Goal: Complete application form

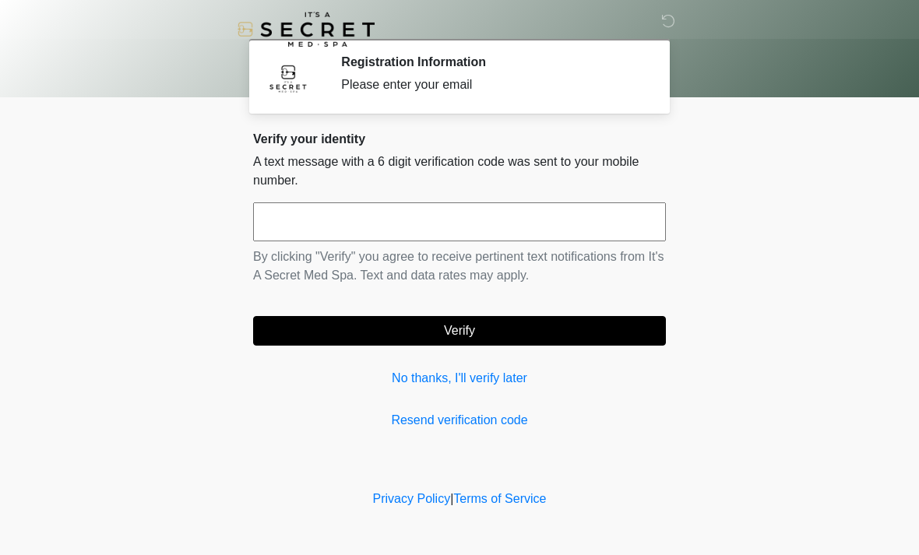
click at [360, 226] on input "text" at bounding box center [459, 222] width 413 height 39
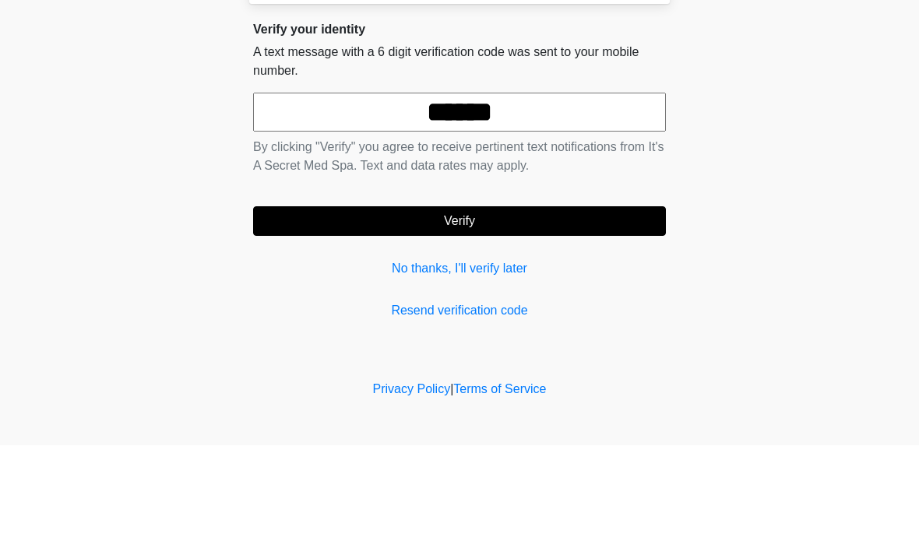
type input "******"
click at [488, 316] on button "Verify" at bounding box center [459, 331] width 413 height 30
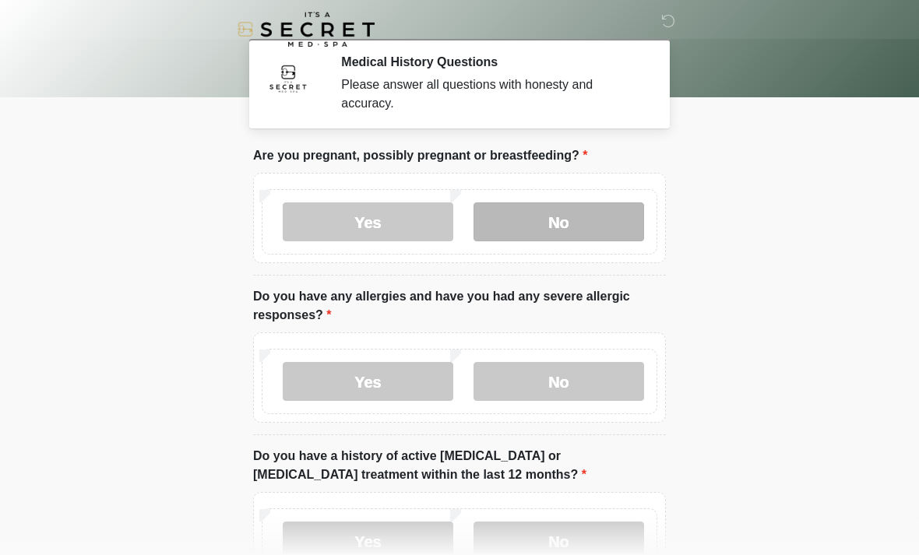
click at [568, 224] on label "No" at bounding box center [559, 222] width 171 height 39
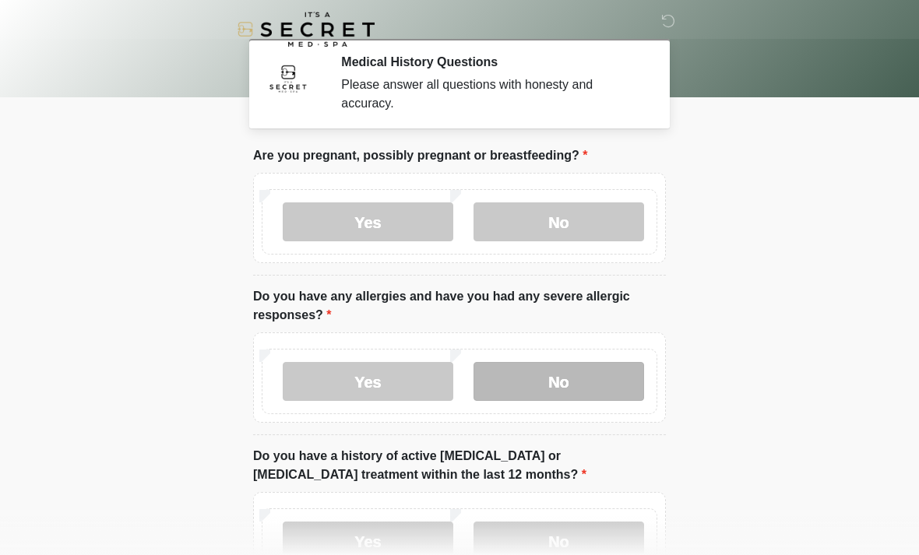
click at [572, 383] on label "No" at bounding box center [559, 381] width 171 height 39
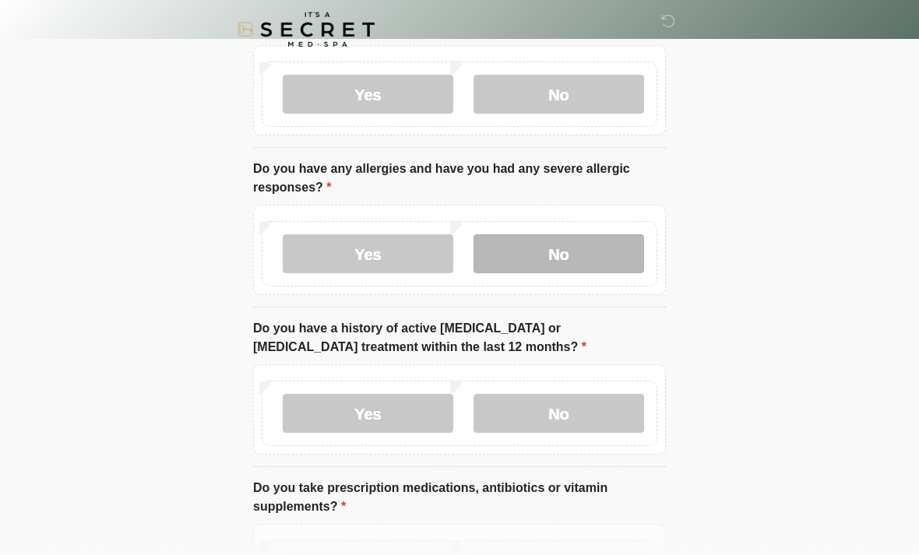
scroll to position [143, 0]
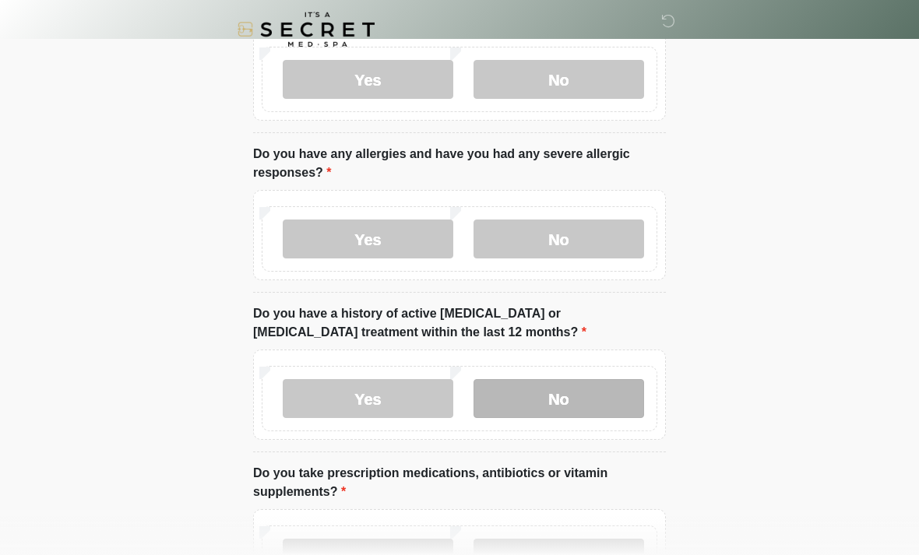
click at [588, 397] on label "No" at bounding box center [559, 398] width 171 height 39
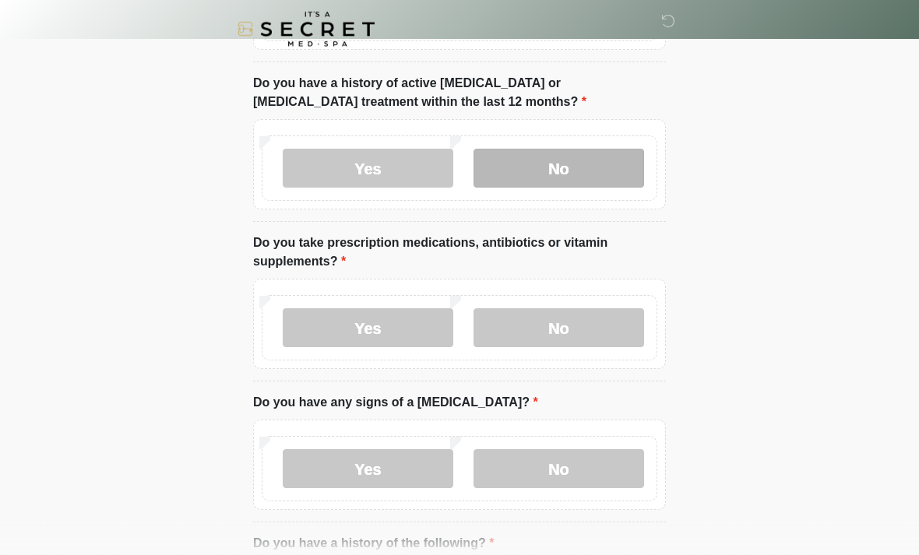
scroll to position [373, 0]
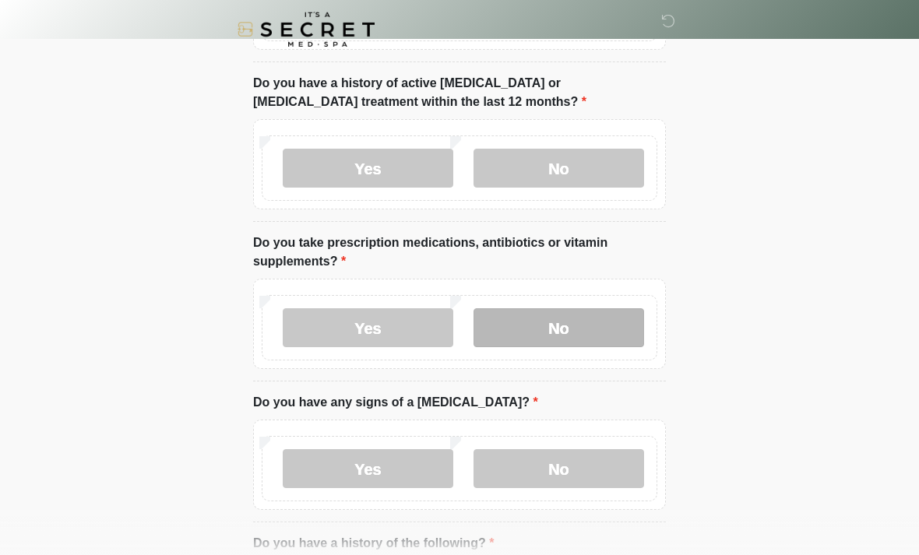
click at [556, 332] on label "No" at bounding box center [559, 327] width 171 height 39
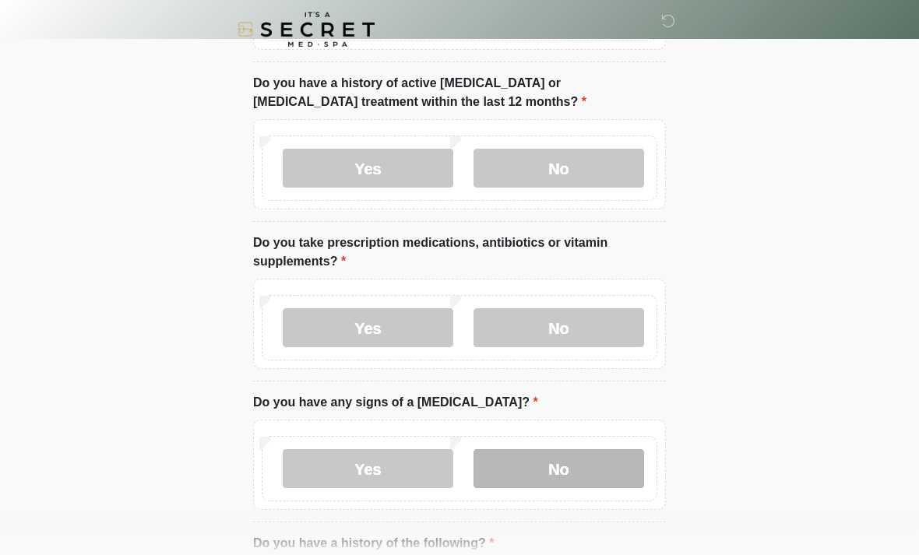
click at [562, 470] on label "No" at bounding box center [559, 468] width 171 height 39
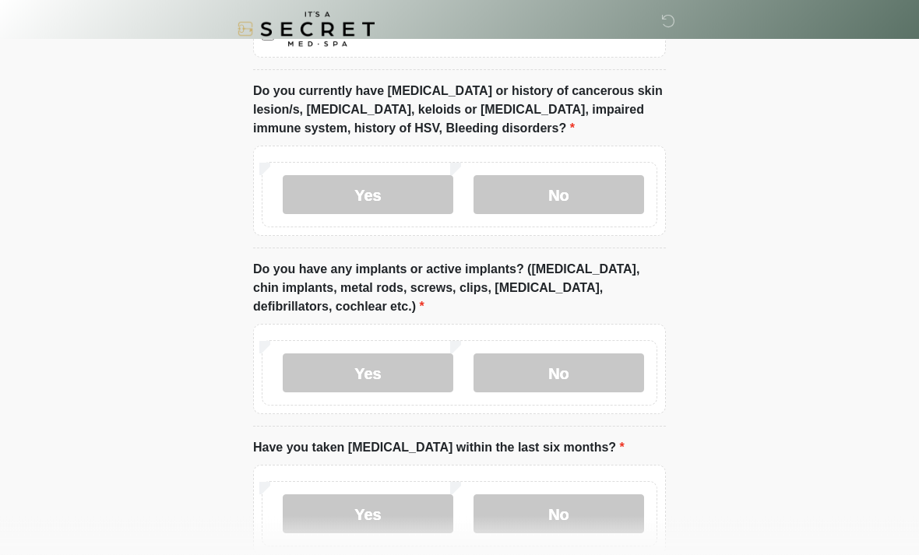
scroll to position [1212, 0]
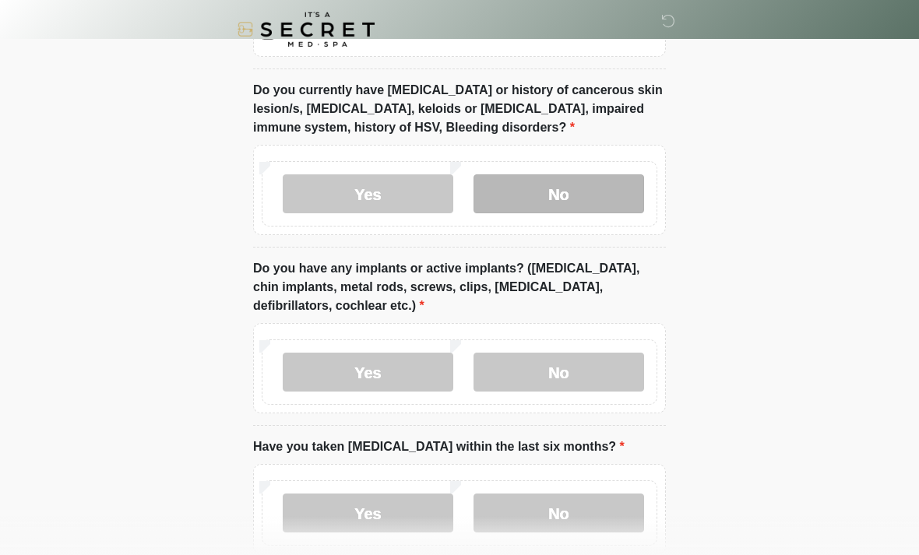
click at [565, 199] on label "No" at bounding box center [559, 193] width 171 height 39
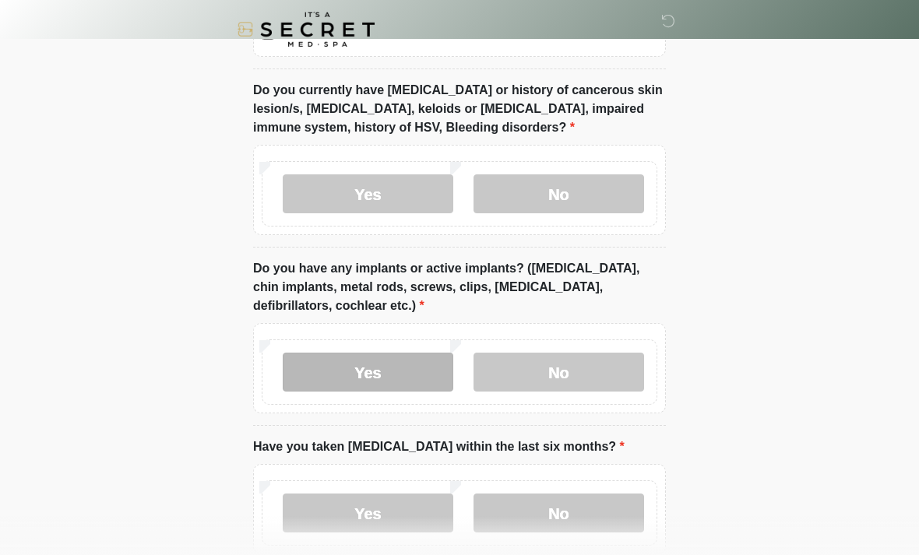
click at [403, 382] on label "Yes" at bounding box center [368, 372] width 171 height 39
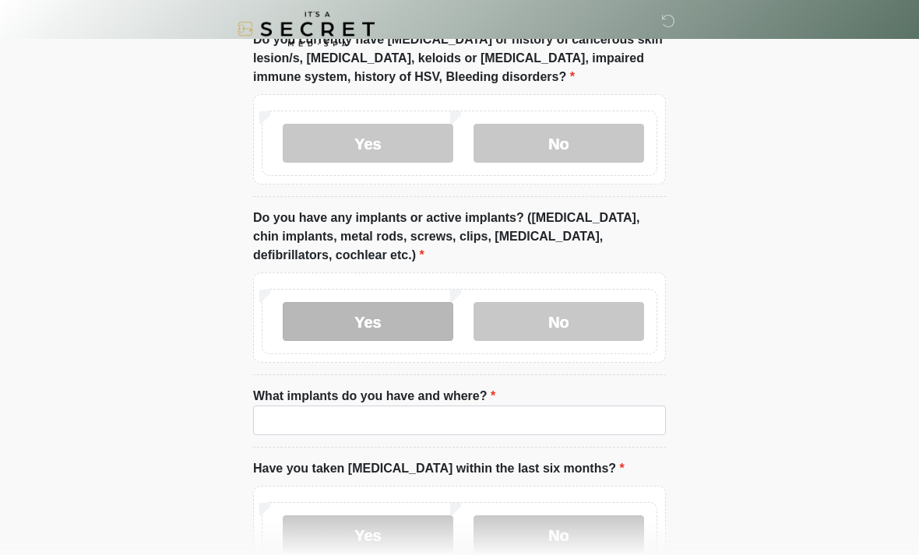
scroll to position [1302, 0]
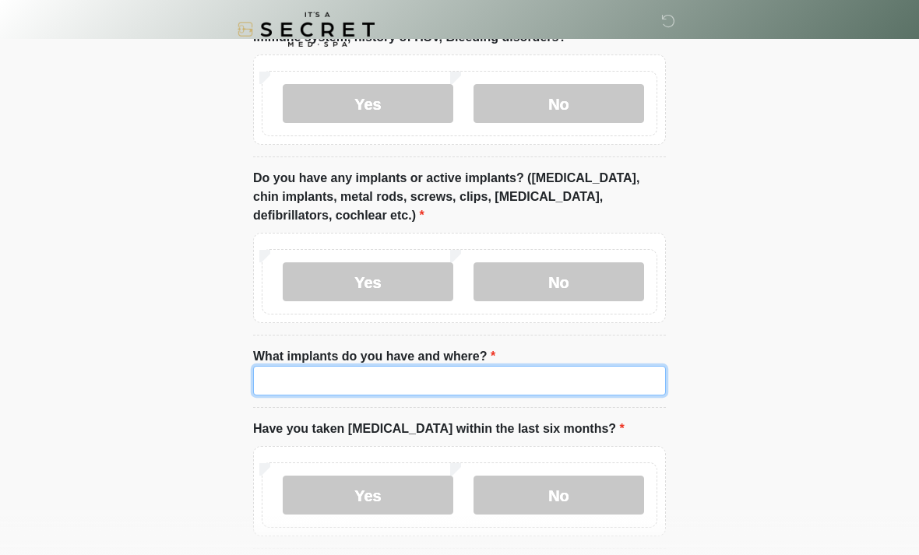
click at [453, 378] on input "What implants do you have and where?" at bounding box center [459, 381] width 413 height 30
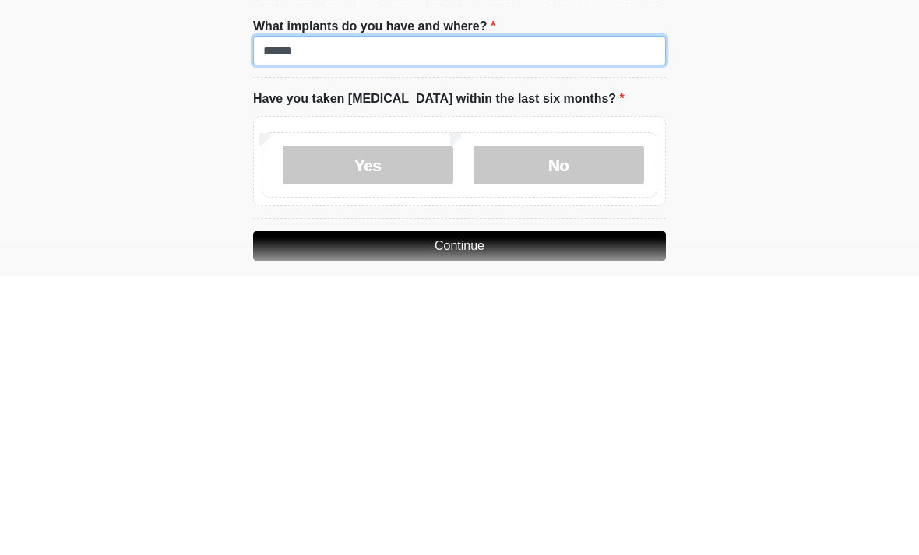
scroll to position [1356, 0]
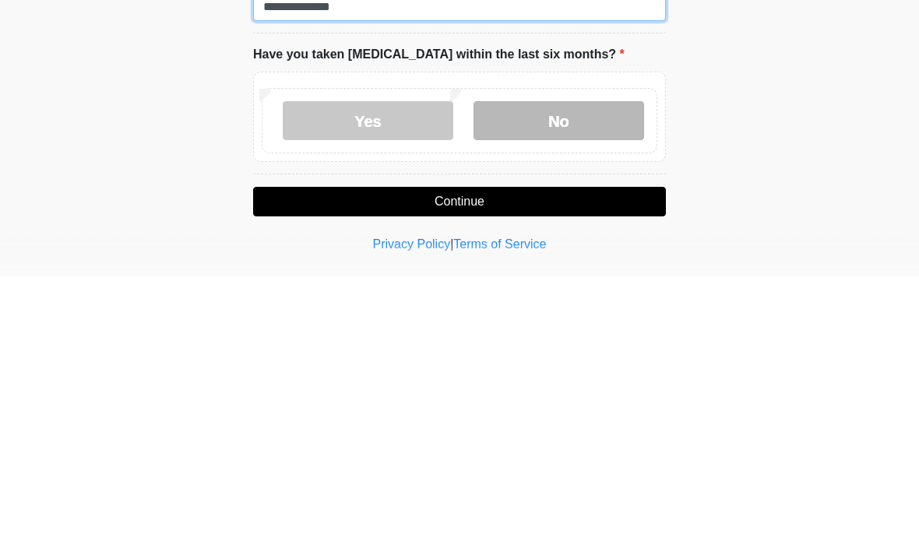
type input "**********"
click at [570, 380] on label "No" at bounding box center [559, 399] width 171 height 39
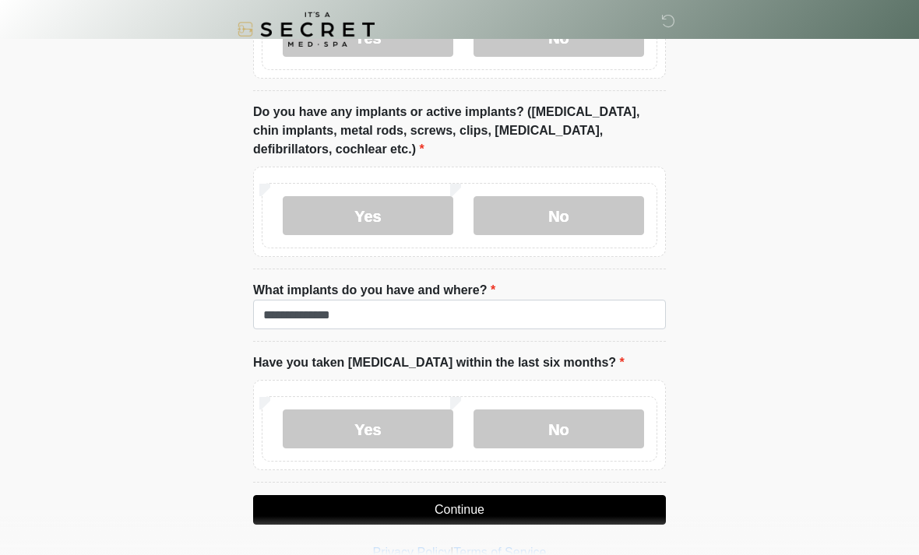
click at [470, 511] on button "Continue" at bounding box center [459, 510] width 413 height 30
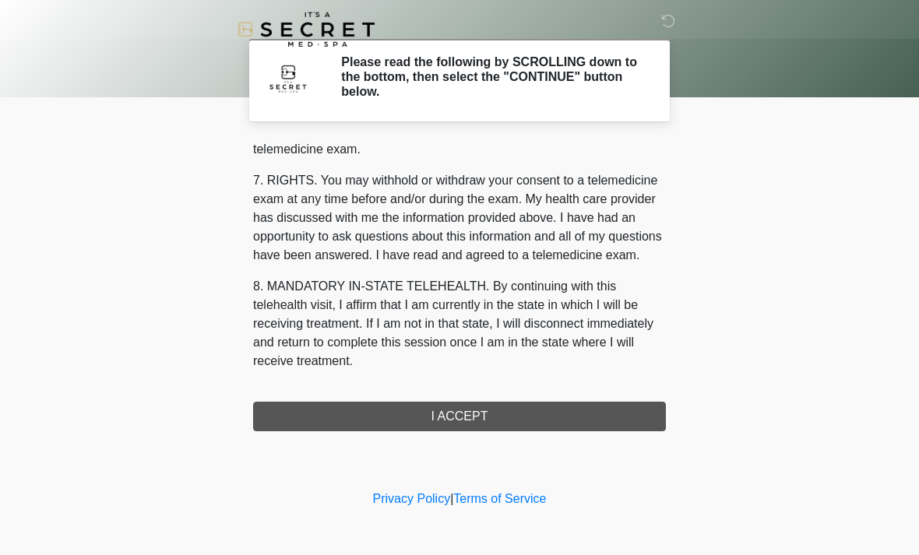
scroll to position [660, 0]
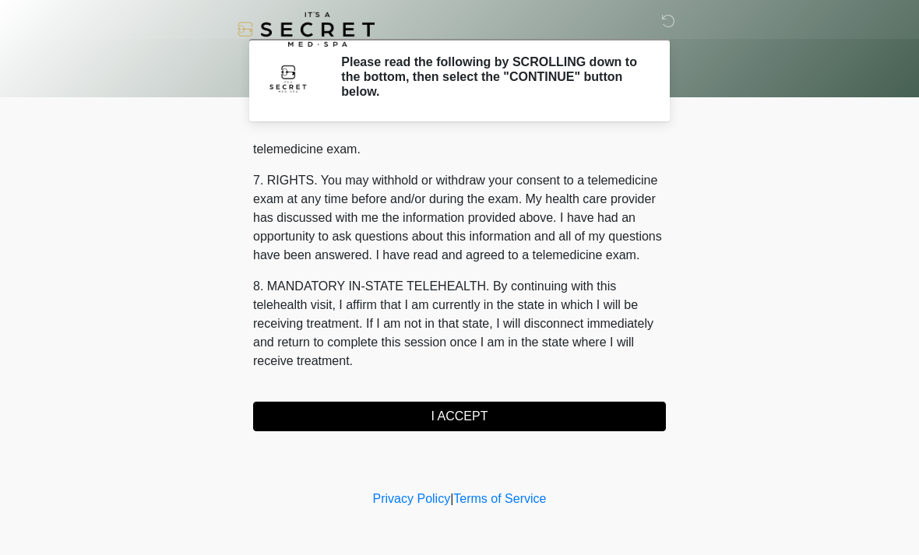
click at [477, 406] on button "I ACCEPT" at bounding box center [459, 417] width 413 height 30
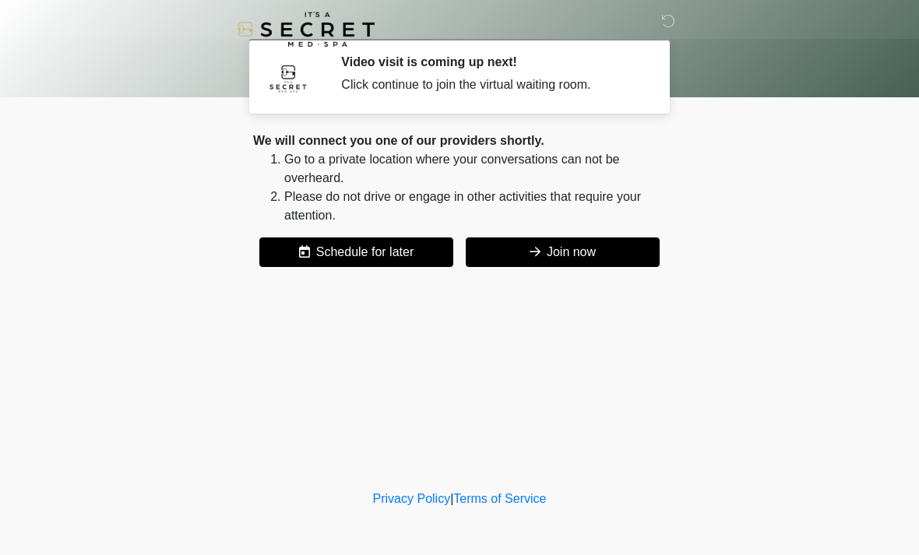
click at [526, 243] on button "Join now" at bounding box center [563, 253] width 194 height 30
click at [544, 256] on button "Join now" at bounding box center [563, 253] width 194 height 30
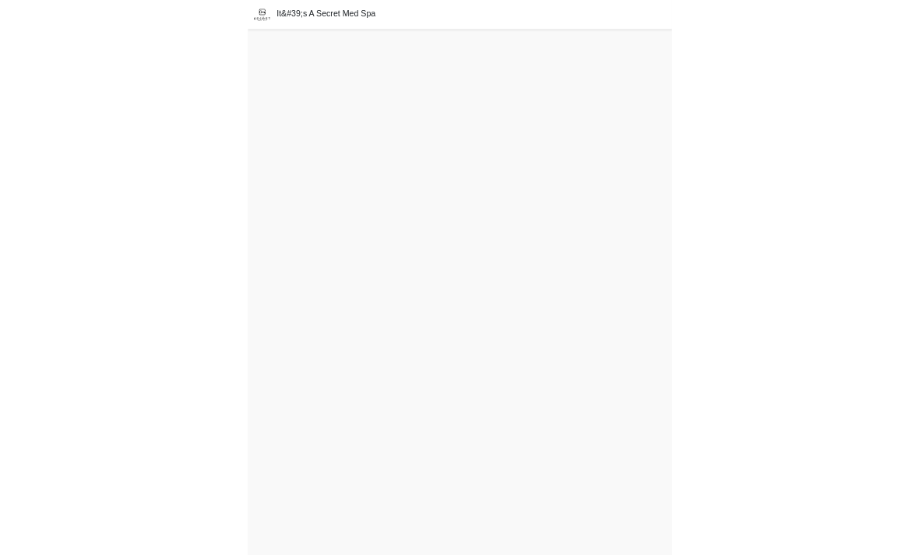
scroll to position [5, 0]
